Goal: Task Accomplishment & Management: Manage account settings

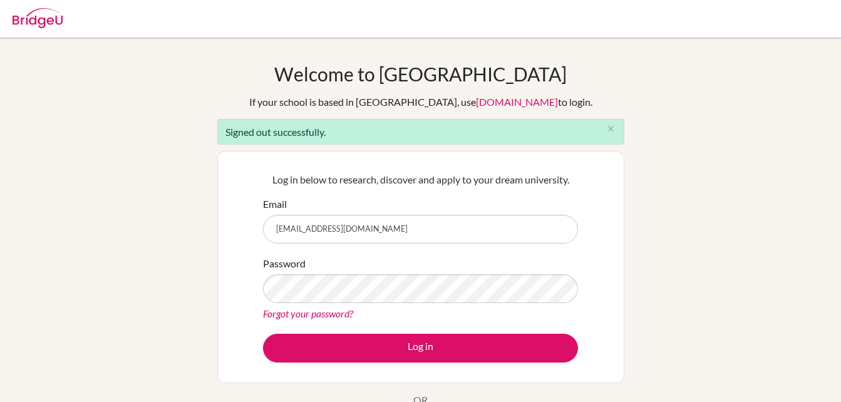
click at [359, 231] on input "trixiezw@gmail.com" at bounding box center [420, 229] width 315 height 29
type input "bdzikiti@staff.mcc.ac.zw"
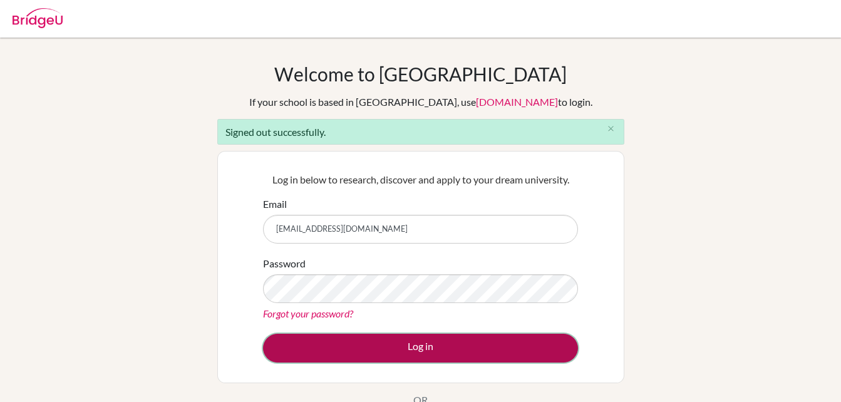
click at [418, 351] on button "Log in" at bounding box center [420, 348] width 315 height 29
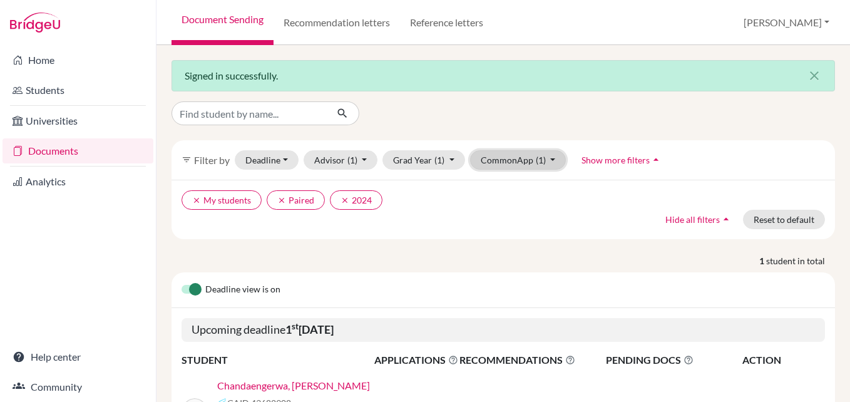
click at [552, 158] on button "CommonApp (1)" at bounding box center [518, 159] width 96 height 19
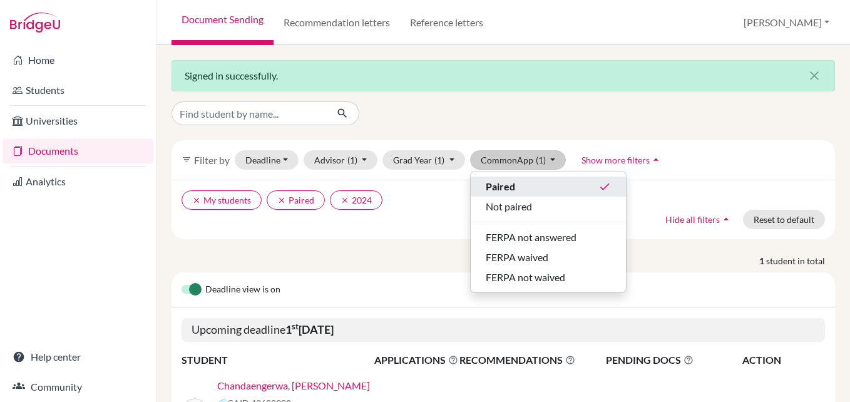
click at [544, 187] on div "Paired done" at bounding box center [548, 186] width 125 height 15
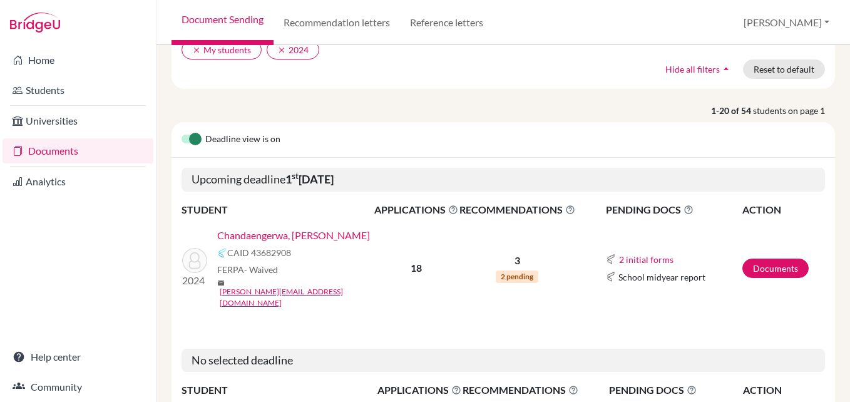
scroll to position [175, 0]
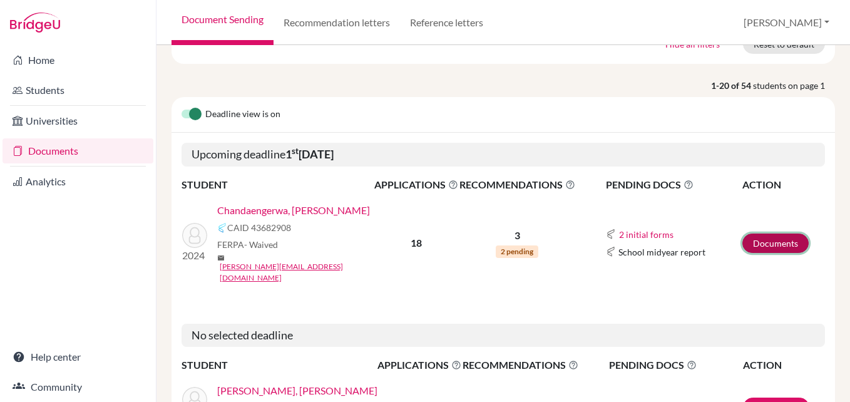
click at [772, 235] on link "Documents" at bounding box center [776, 243] width 66 height 19
click at [639, 227] on button "2 initial forms" at bounding box center [647, 234] width 56 height 14
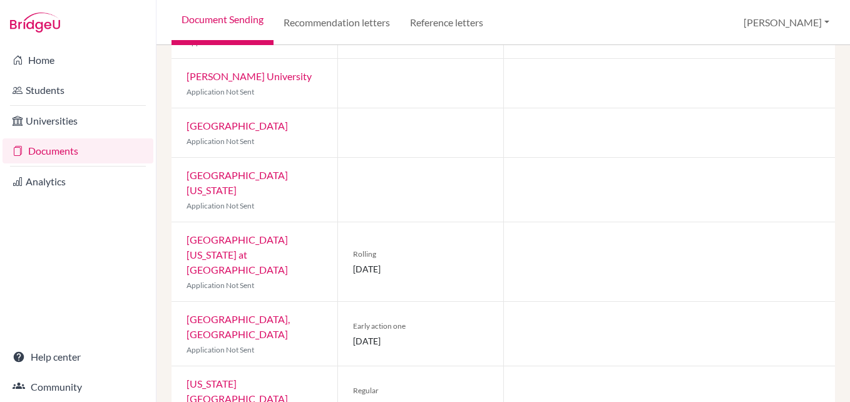
scroll to position [766, 0]
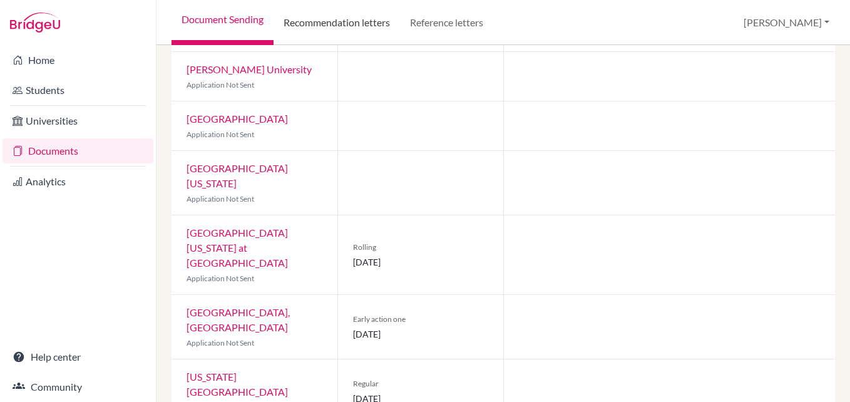
click at [346, 21] on link "Recommendation letters" at bounding box center [337, 22] width 126 height 45
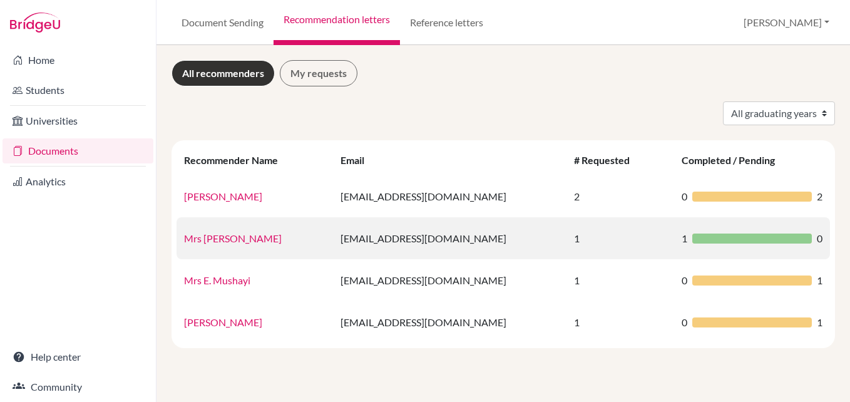
click at [709, 244] on div "1 0" at bounding box center [752, 238] width 141 height 15
click at [227, 242] on link "Mrs Mushayi" at bounding box center [233, 238] width 98 height 12
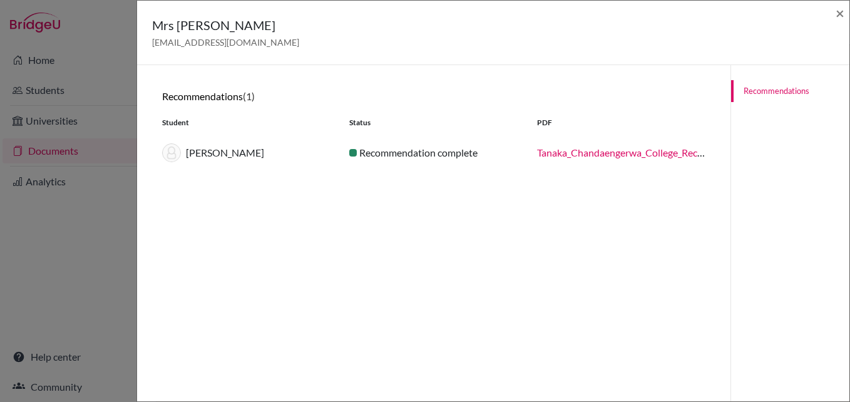
click at [466, 155] on div "Recommendation complete" at bounding box center [433, 152] width 187 height 15
click at [540, 124] on div "PDF" at bounding box center [621, 122] width 187 height 11
click at [577, 155] on link "Tanaka_Chandaengerwa_College_Recommendation_compressed.pdf" at bounding box center [683, 153] width 293 height 12
click at [842, 8] on span "×" at bounding box center [840, 13] width 9 height 18
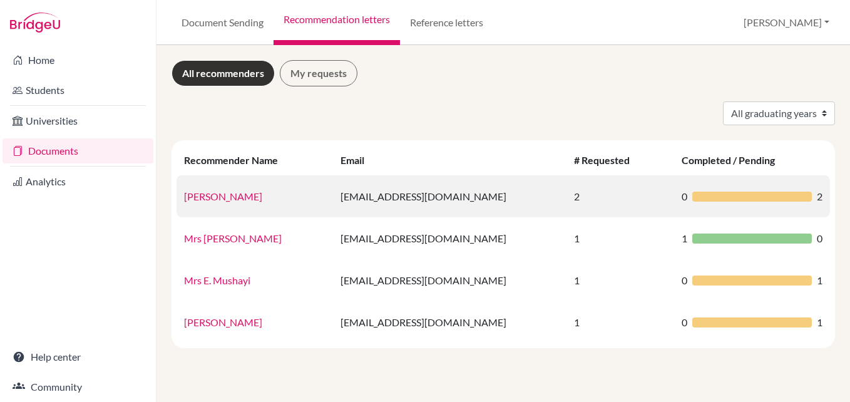
click at [226, 194] on link "[PERSON_NAME]" at bounding box center [223, 196] width 78 height 12
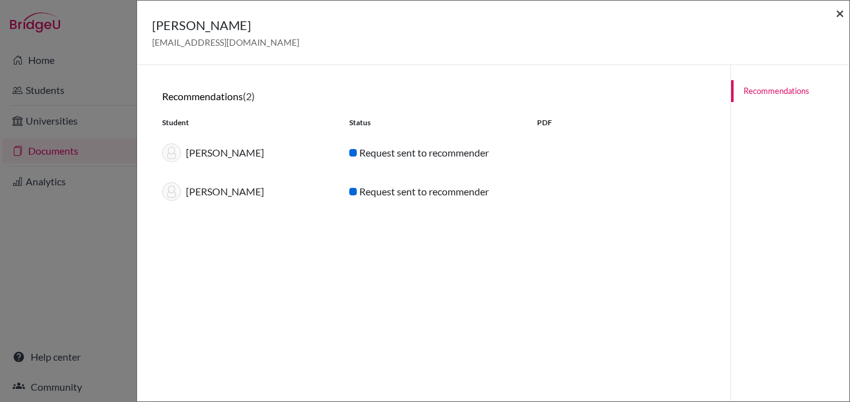
click at [839, 15] on span "×" at bounding box center [840, 13] width 9 height 18
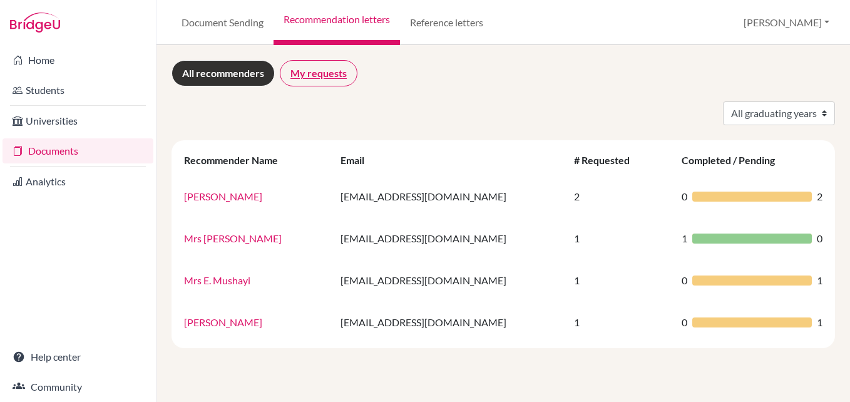
click at [330, 75] on link "My requests" at bounding box center [319, 73] width 78 height 26
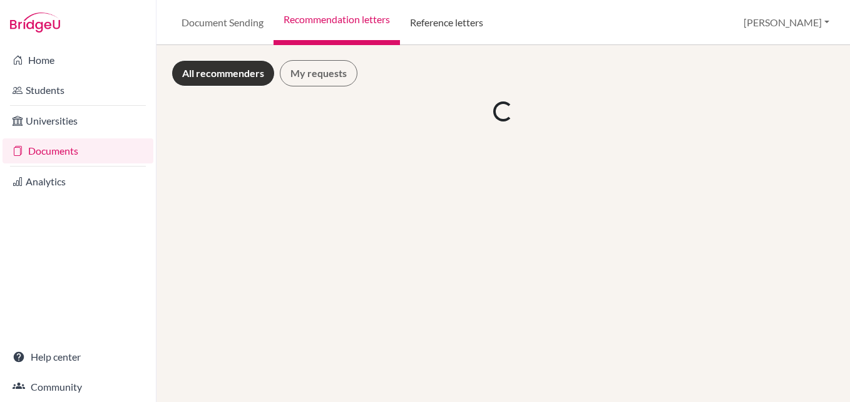
click at [446, 18] on link "Reference letters" at bounding box center [446, 22] width 93 height 45
click at [465, 23] on link "Reference letters" at bounding box center [446, 22] width 93 height 45
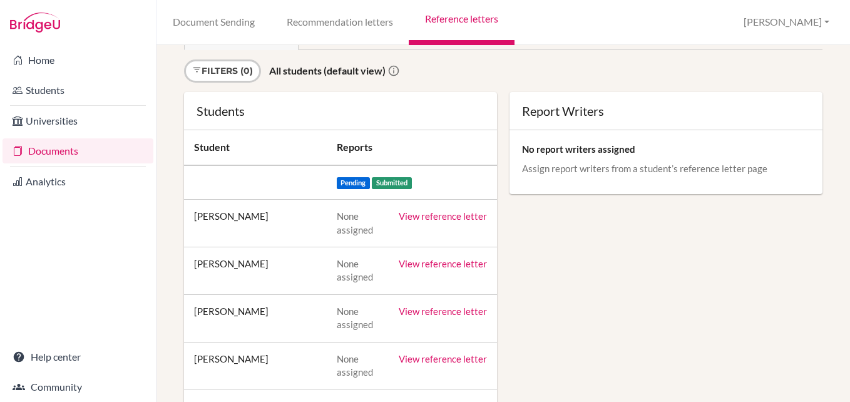
scroll to position [75, 0]
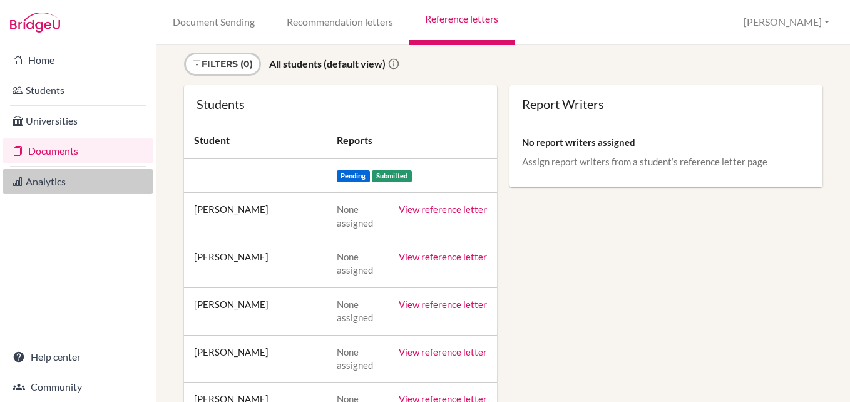
click at [53, 182] on link "Analytics" at bounding box center [78, 181] width 151 height 25
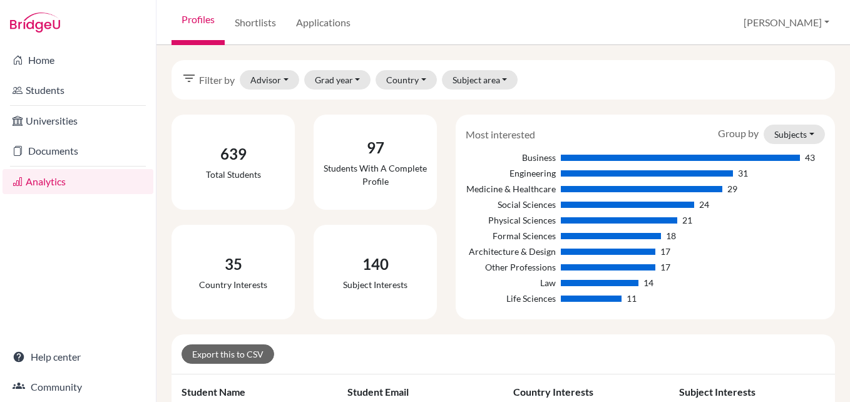
click at [50, 121] on link "Universities" at bounding box center [78, 120] width 151 height 25
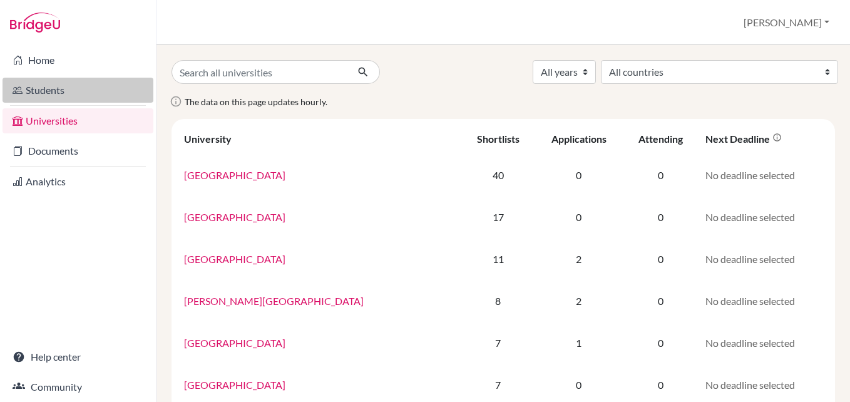
click at [57, 86] on link "Students" at bounding box center [78, 90] width 151 height 25
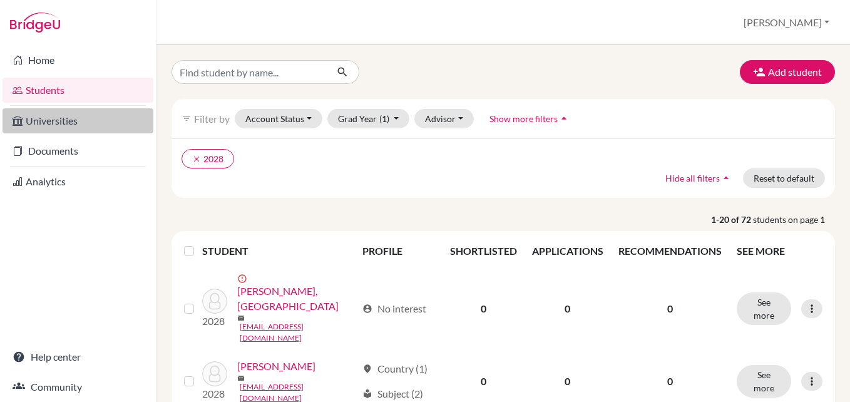
click at [49, 118] on link "Universities" at bounding box center [78, 120] width 151 height 25
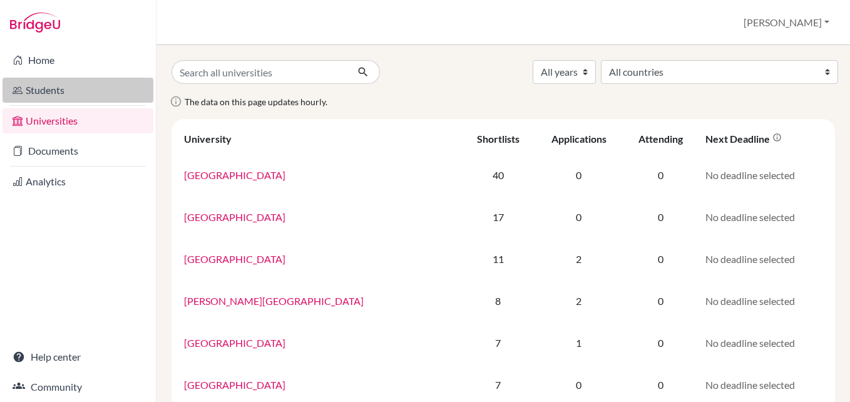
click at [55, 86] on link "Students" at bounding box center [78, 90] width 151 height 25
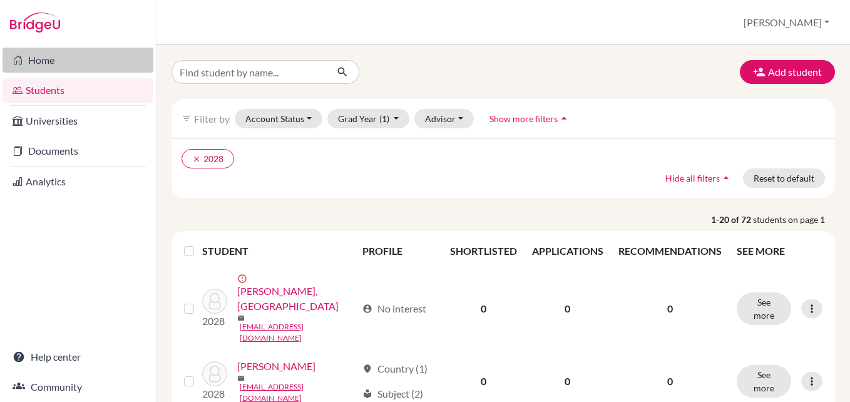
click at [63, 57] on link "Home" at bounding box center [78, 60] width 151 height 25
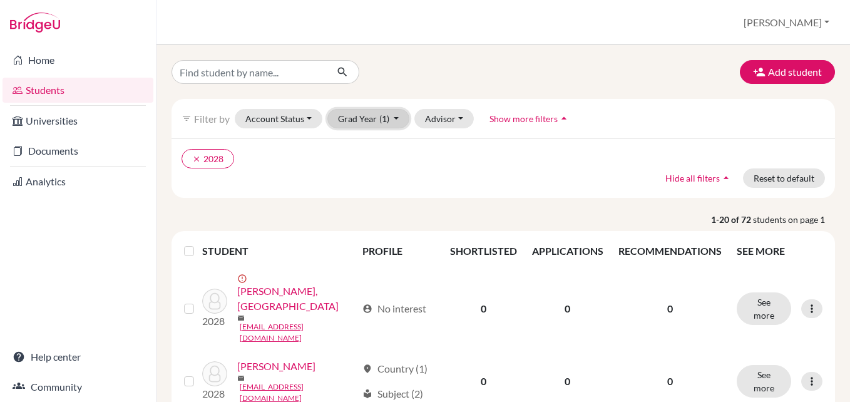
click at [376, 112] on button "Grad Year (1)" at bounding box center [368, 118] width 83 height 19
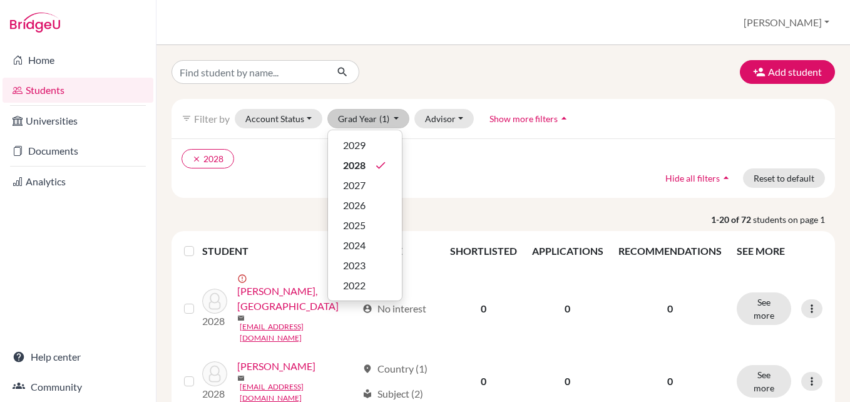
click at [452, 183] on div "clear 2028 Hide all filters arrow_drop_up Reset to default" at bounding box center [504, 167] width 664 height 59
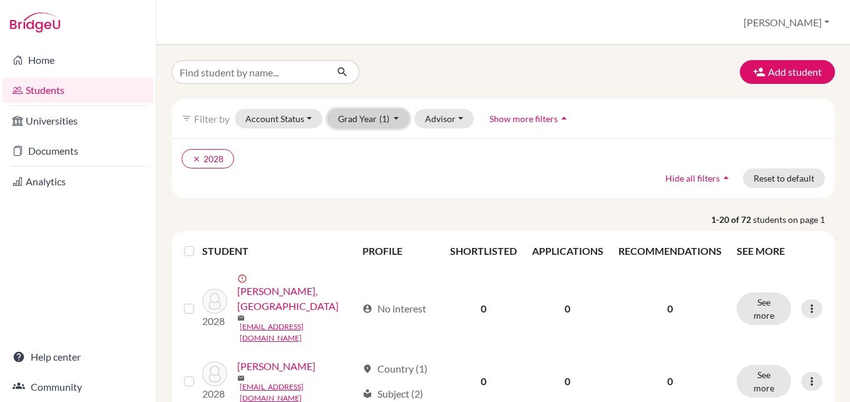
click at [394, 116] on button "Grad Year (1)" at bounding box center [368, 118] width 83 height 19
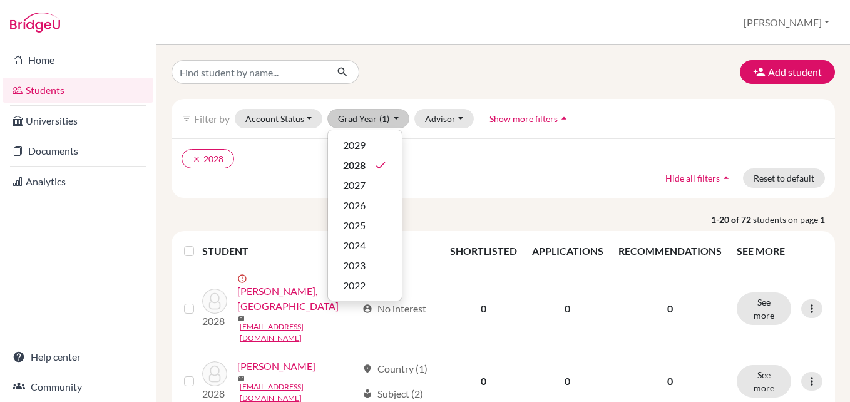
click at [437, 173] on div "clear 2028 Hide all filters arrow_drop_up Reset to default" at bounding box center [504, 167] width 664 height 59
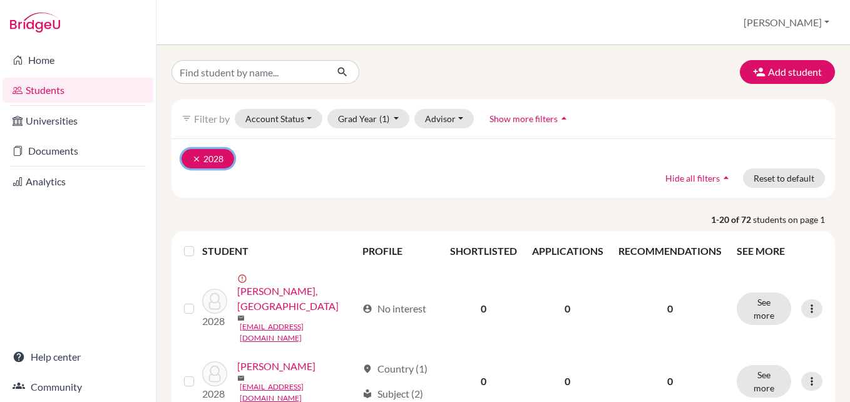
click at [197, 160] on icon "clear" at bounding box center [196, 159] width 9 height 9
